Goal: Task Accomplishment & Management: Contribute content

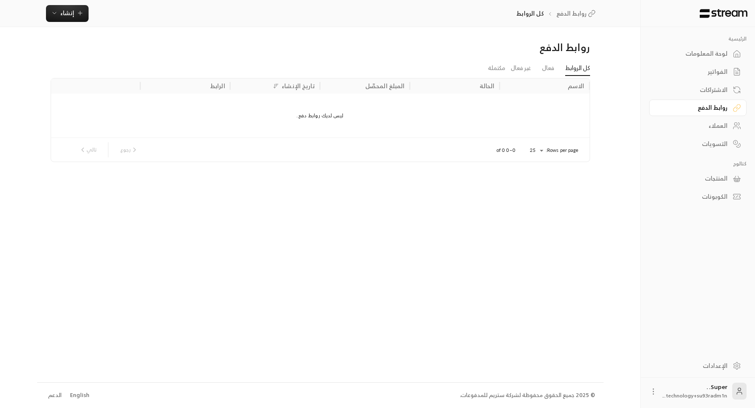
click at [711, 69] on div "الفواتير" at bounding box center [693, 71] width 68 height 8
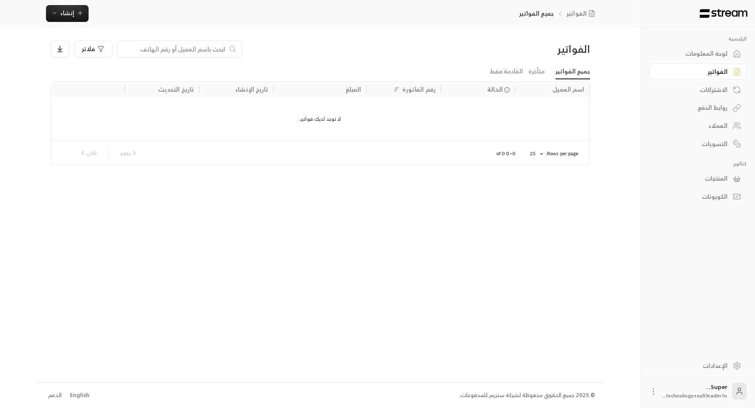
click at [710, 174] on div "المنتجات" at bounding box center [693, 178] width 68 height 8
click at [94, 52] on span "إضافة منتج جديد" at bounding box center [101, 49] width 42 height 6
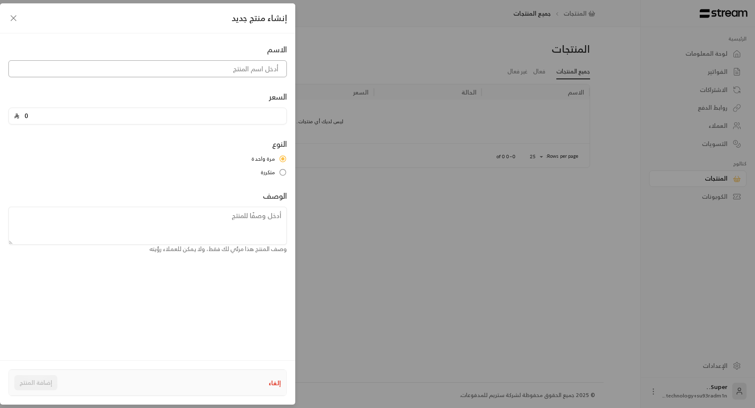
click at [110, 67] on input at bounding box center [147, 68] width 278 height 17
